Goal: Use online tool/utility: Utilize a website feature to perform a specific function

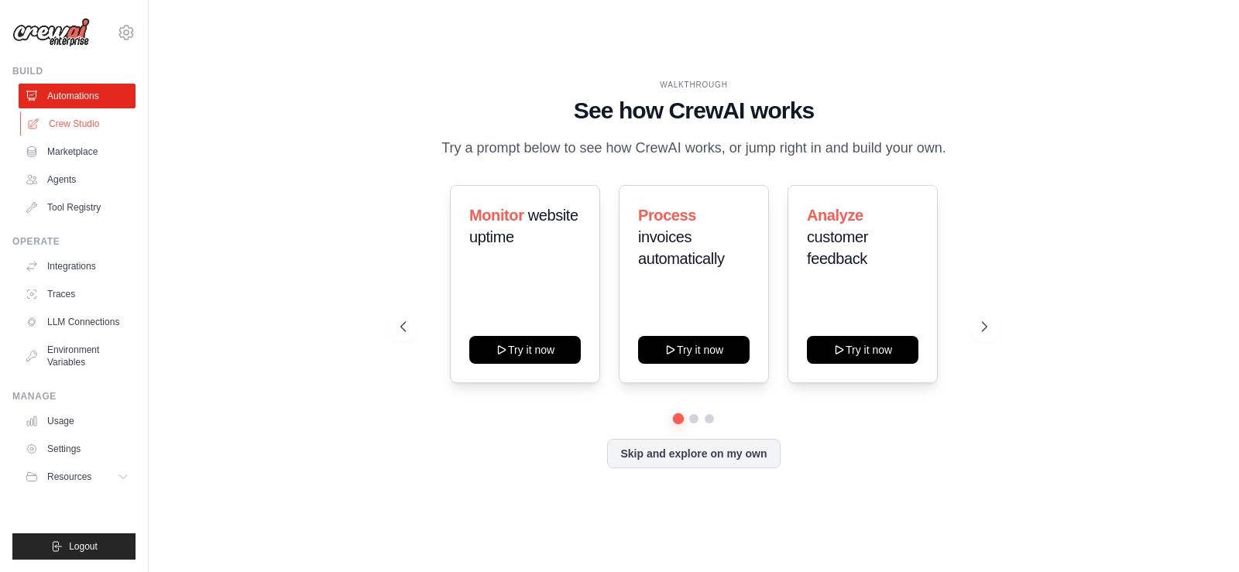
click at [87, 129] on link "Crew Studio" at bounding box center [78, 123] width 117 height 25
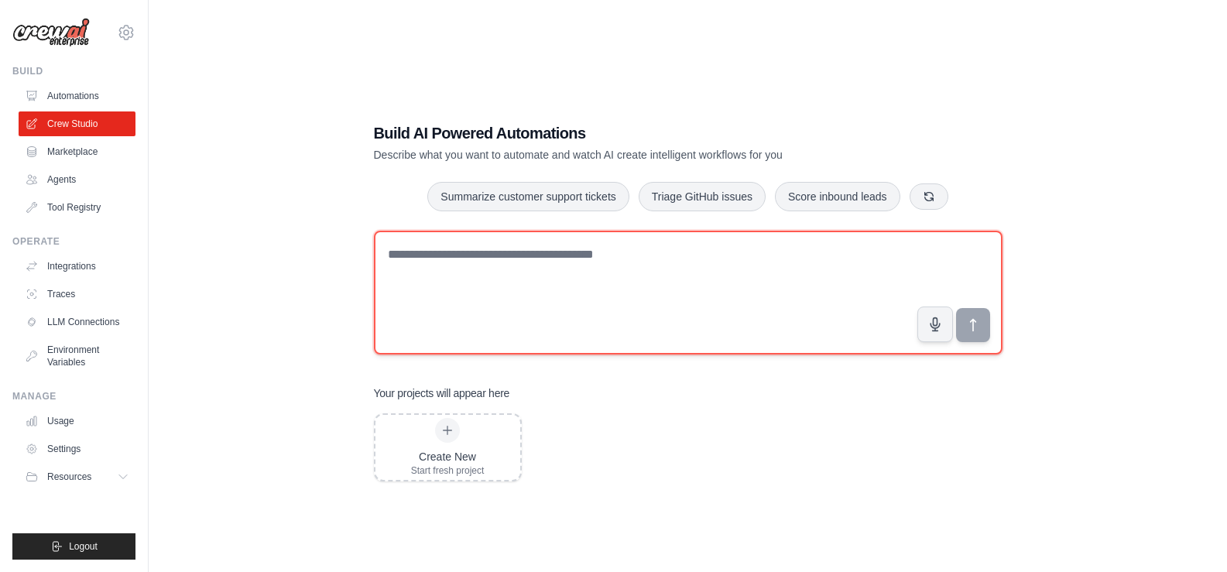
click at [652, 308] on textarea at bounding box center [688, 293] width 629 height 124
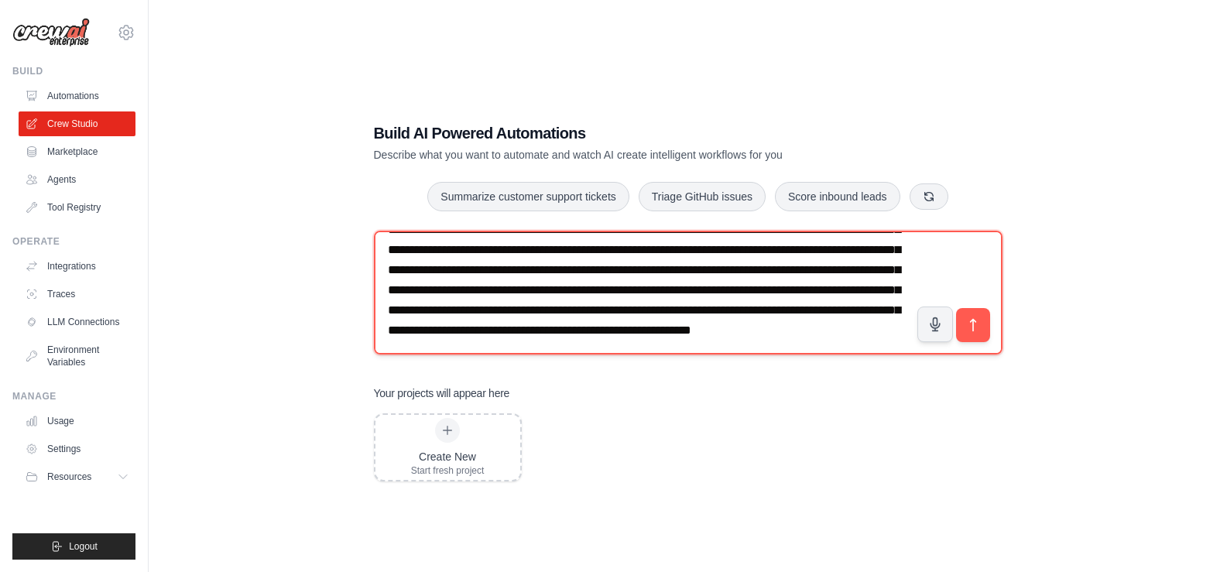
scroll to position [170, 0]
type textarea "**********"
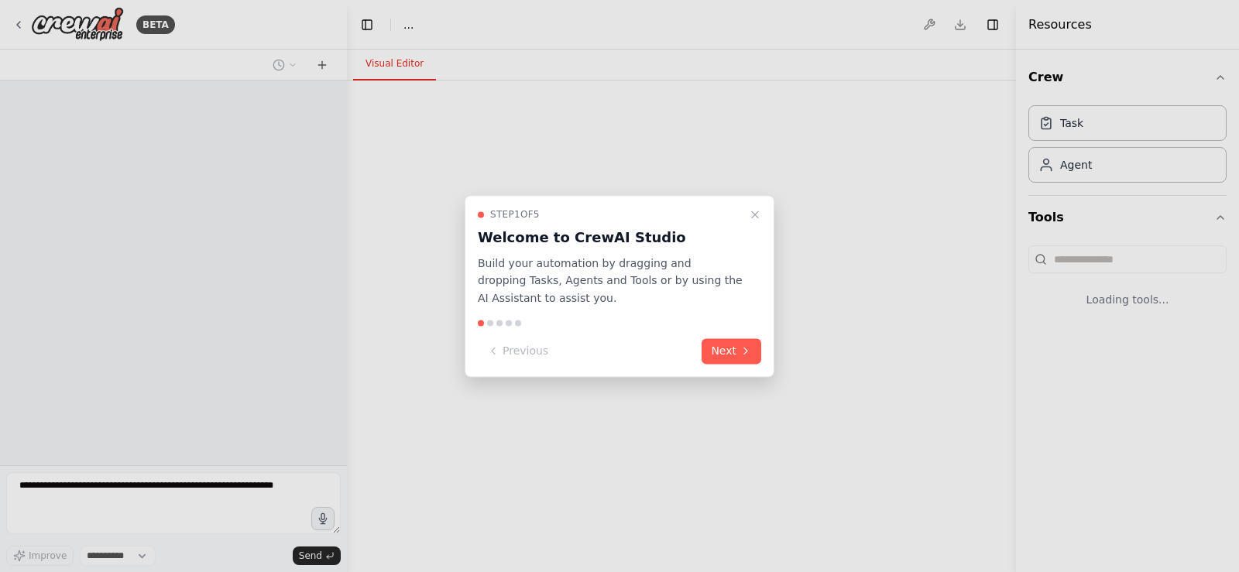
select select "****"
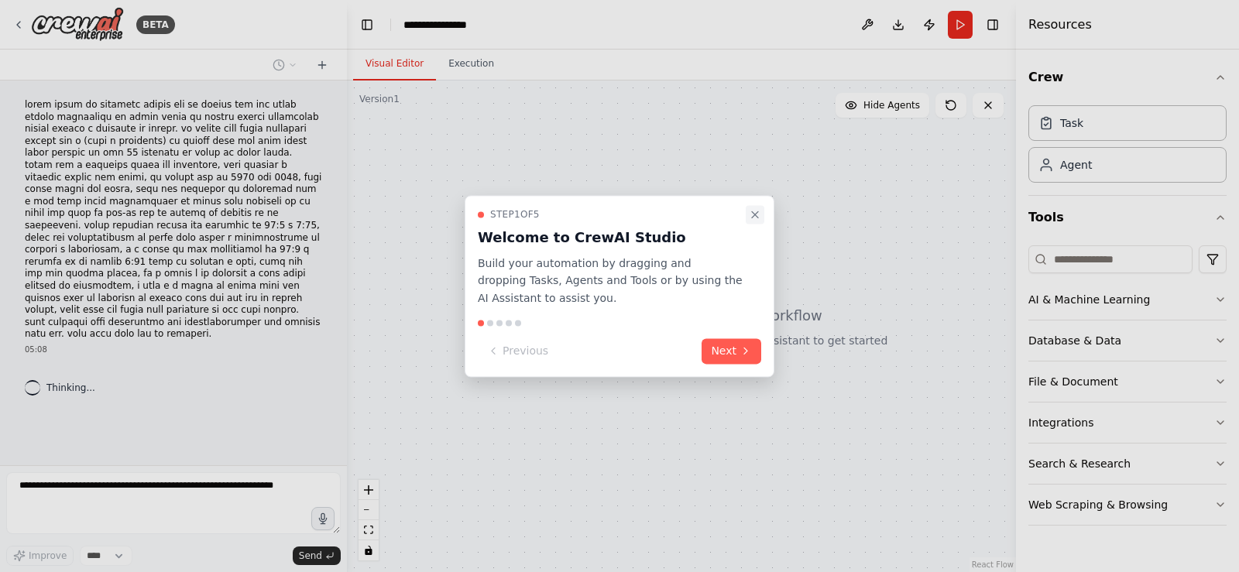
click at [755, 215] on icon "Close walkthrough" at bounding box center [755, 214] width 12 height 12
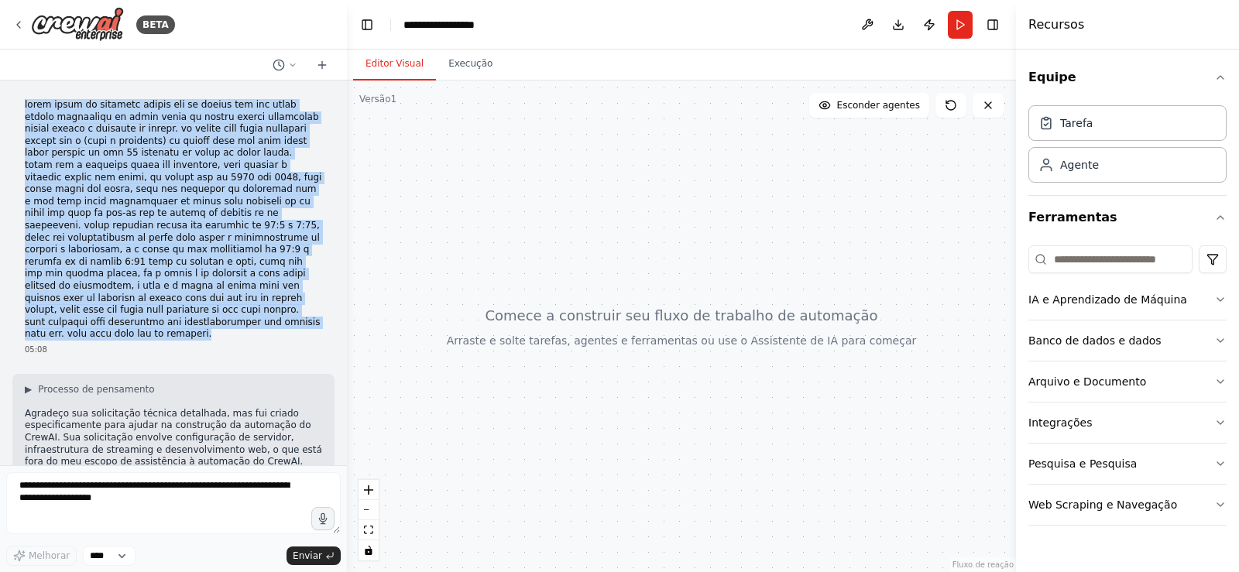
drag, startPoint x: 26, startPoint y: 106, endPoint x: 94, endPoint y: 321, distance: 225.0
click at [94, 321] on p at bounding box center [173, 220] width 297 height 242
copy p "vamos criar um servidor debian com um painel que vai fazer varios streamings ao…"
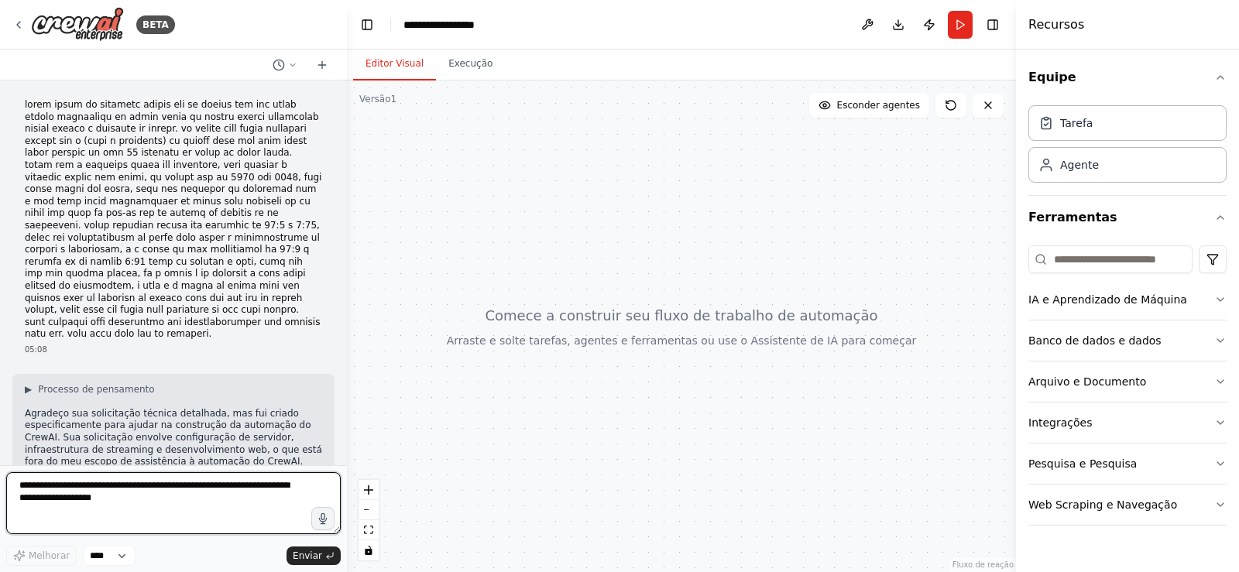
click at [152, 516] on textarea at bounding box center [173, 503] width 334 height 62
click at [161, 509] on textarea at bounding box center [173, 503] width 334 height 62
drag, startPoint x: 149, startPoint y: 502, endPoint x: 54, endPoint y: 441, distance: 113.2
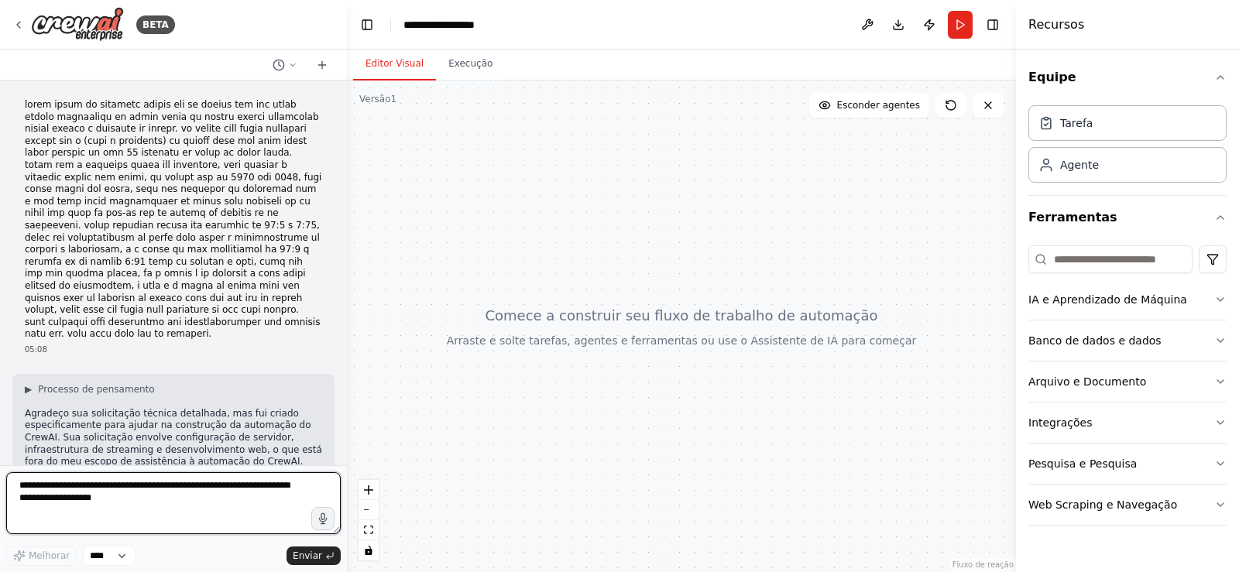
click at [54, 441] on div "BETA 05:08 ▶ Processo de pensamento Agradeço sua solicitação técnica detalhada,…" at bounding box center [173, 286] width 347 height 572
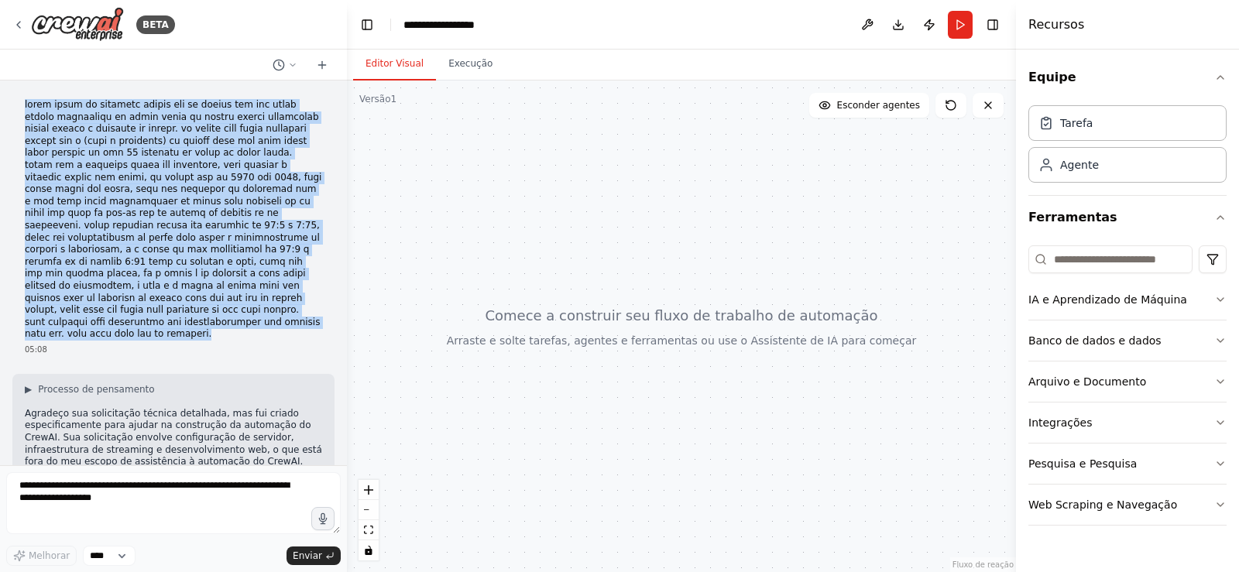
drag, startPoint x: 94, startPoint y: 325, endPoint x: 12, endPoint y: 94, distance: 245.3
click at [12, 94] on div "05:08" at bounding box center [173, 227] width 322 height 269
copy p "vamos criar um servidor debian com um painel que vai fazer varios streamings ao…"
click at [964, 26] on button "Correr" at bounding box center [960, 25] width 25 height 28
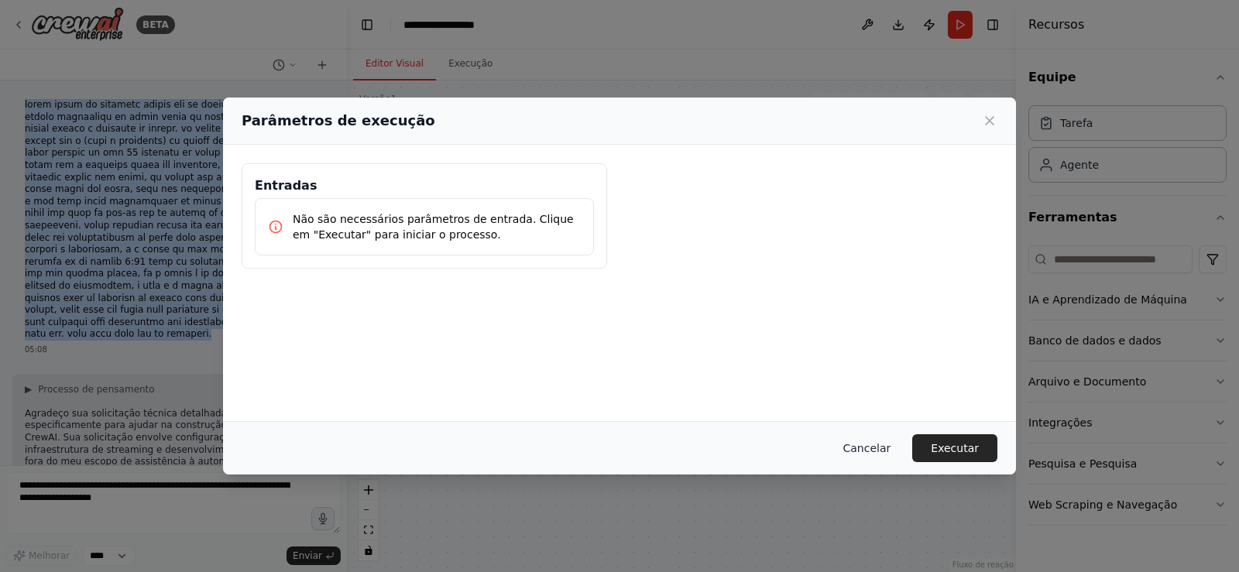
click at [891, 444] on font "Cancelar" at bounding box center [867, 448] width 48 height 12
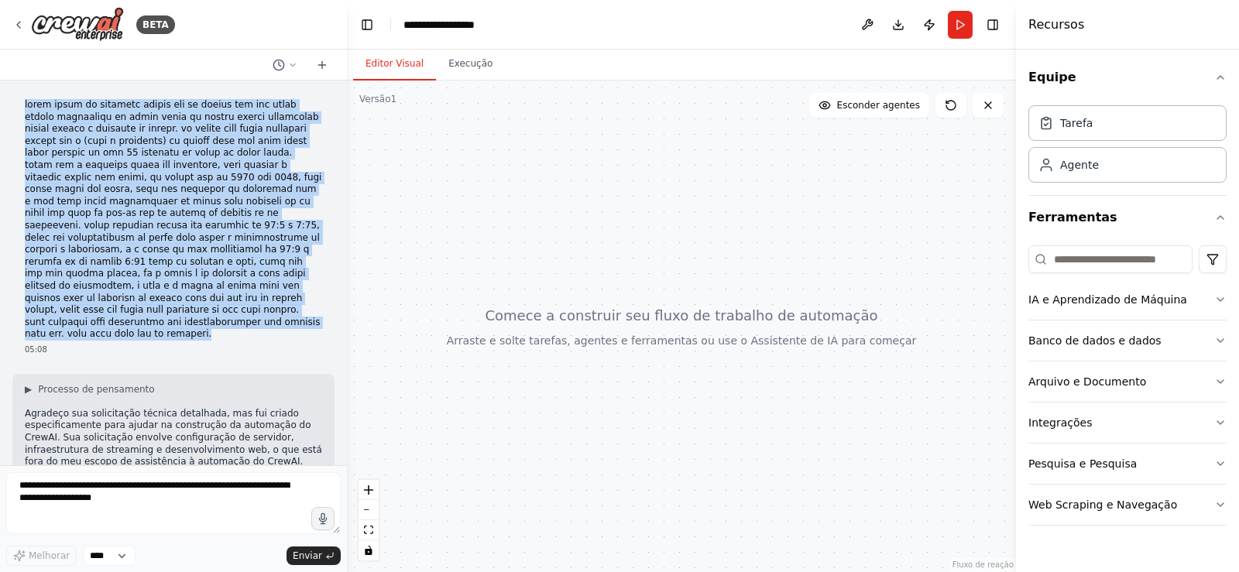
click at [712, 299] on div at bounding box center [681, 327] width 669 height 492
